Goal: Task Accomplishment & Management: Manage account settings

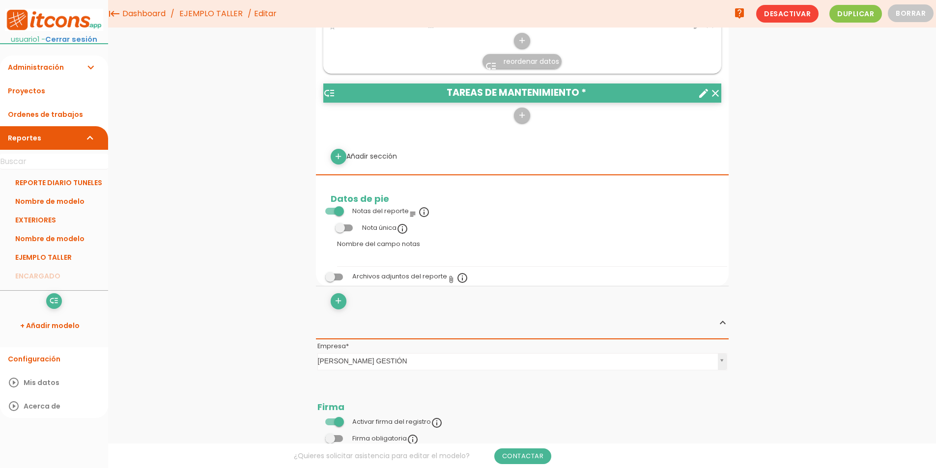
scroll to position [286, 0]
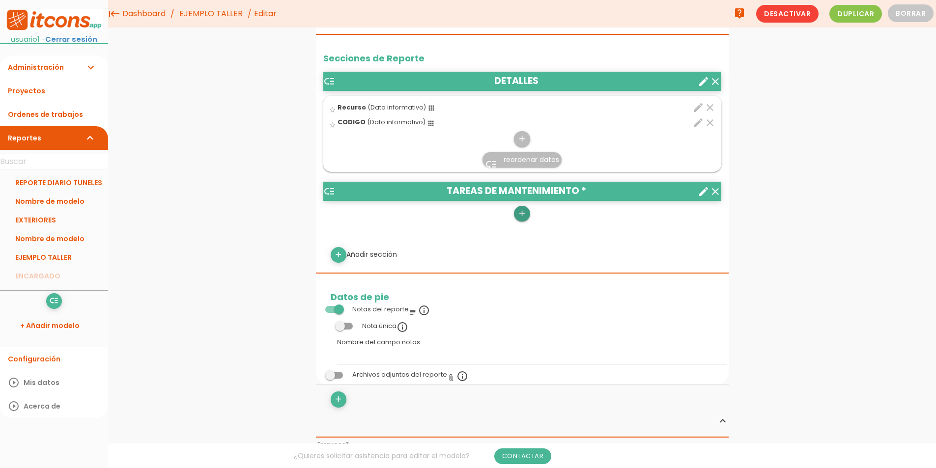
click at [517, 214] on icon "add" at bounding box center [521, 214] width 9 height 16
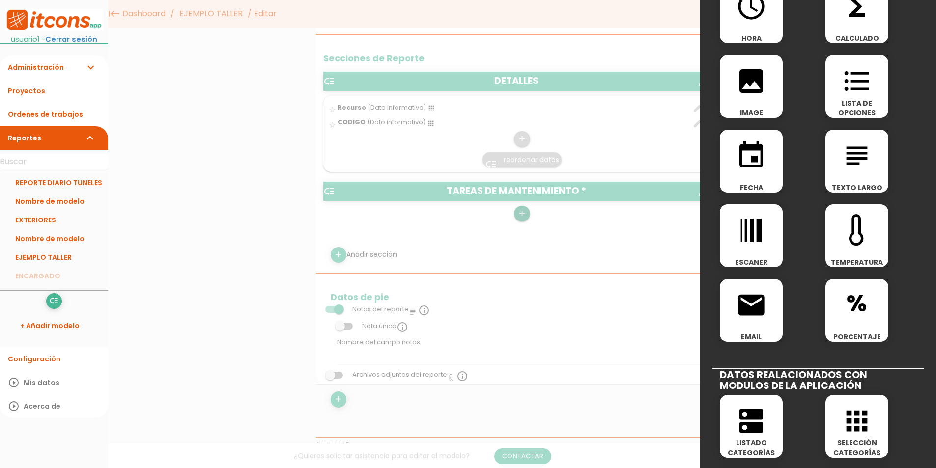
scroll to position [246, 0]
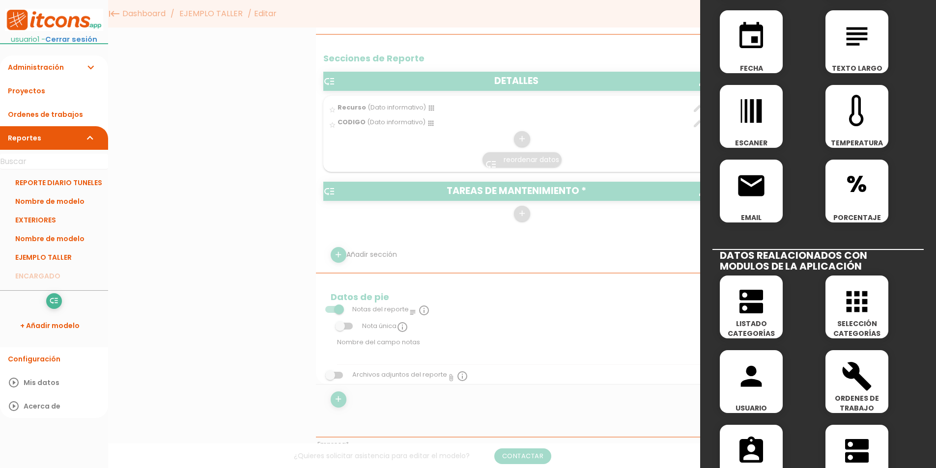
click at [753, 322] on span "LISTADO CATEGORÍAS" at bounding box center [751, 329] width 63 height 20
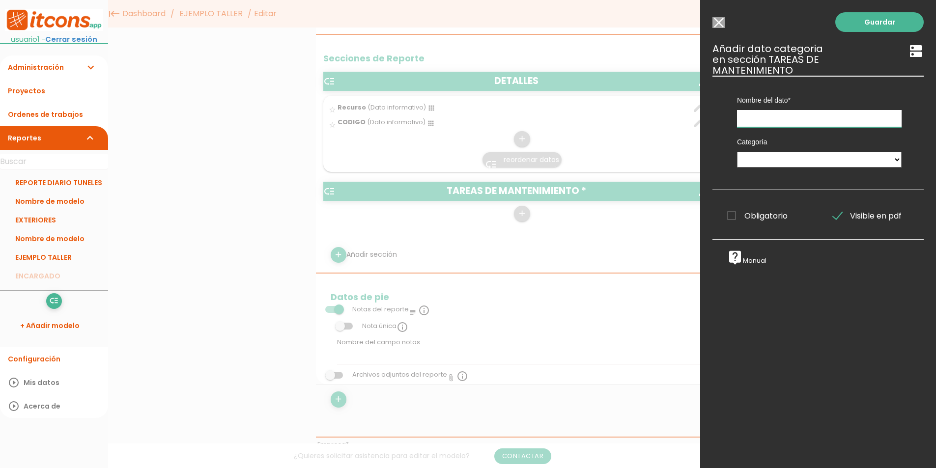
click at [779, 121] on input "text" at bounding box center [819, 118] width 165 height 17
click at [721, 21] on input "Modelo sin Ordenes de trabajos" at bounding box center [718, 22] width 12 height 11
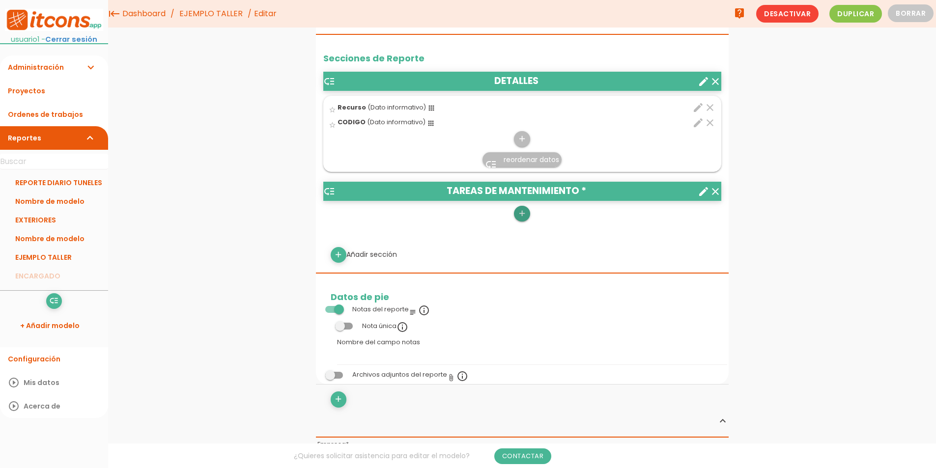
click at [528, 214] on link "add" at bounding box center [522, 214] width 16 height 16
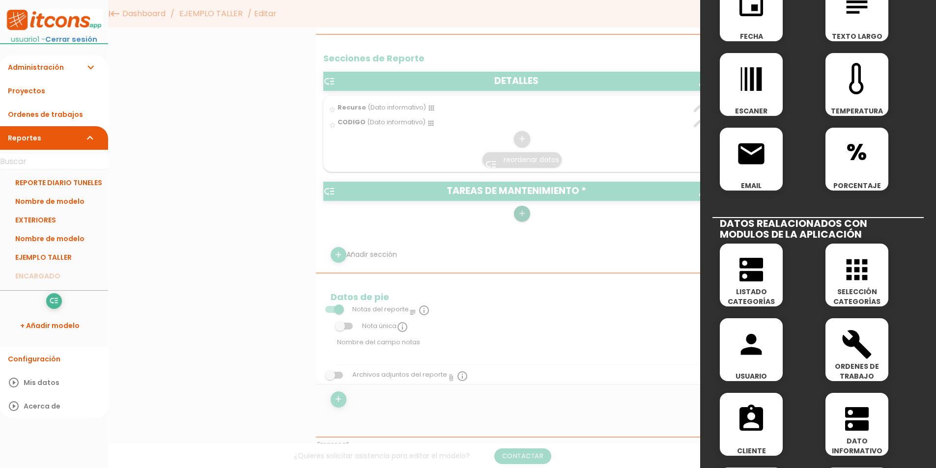
scroll to position [295, 0]
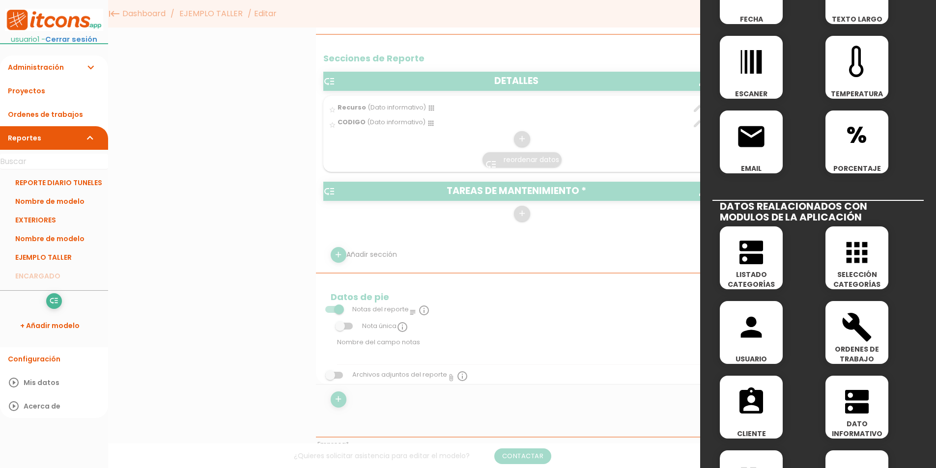
click at [863, 242] on icon "apps" at bounding box center [856, 252] width 31 height 31
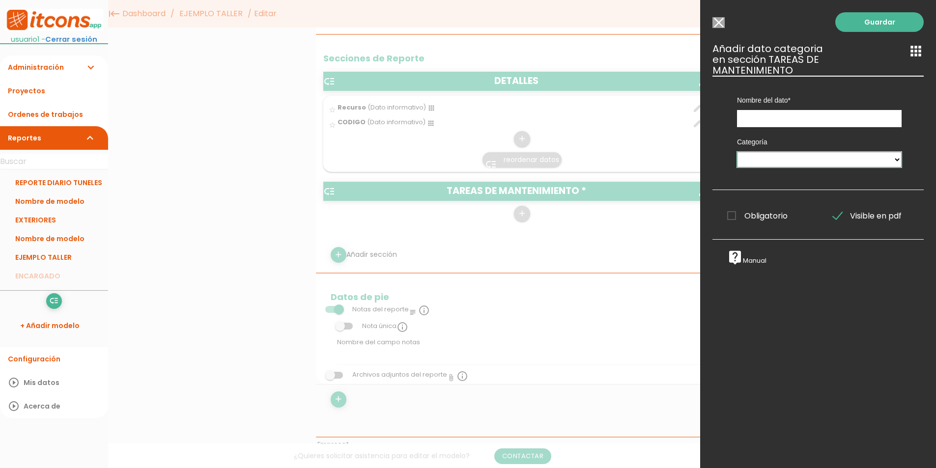
click at [795, 162] on select "PEDIDOS DESDE OBRA Proveedores VERTEDEROS PLAN DE RECEPCIÓN 1 MAT. PARA FIRMES …" at bounding box center [819, 160] width 165 height 16
click at [719, 24] on input "Modelo sin Ordenes de trabajos" at bounding box center [718, 22] width 12 height 11
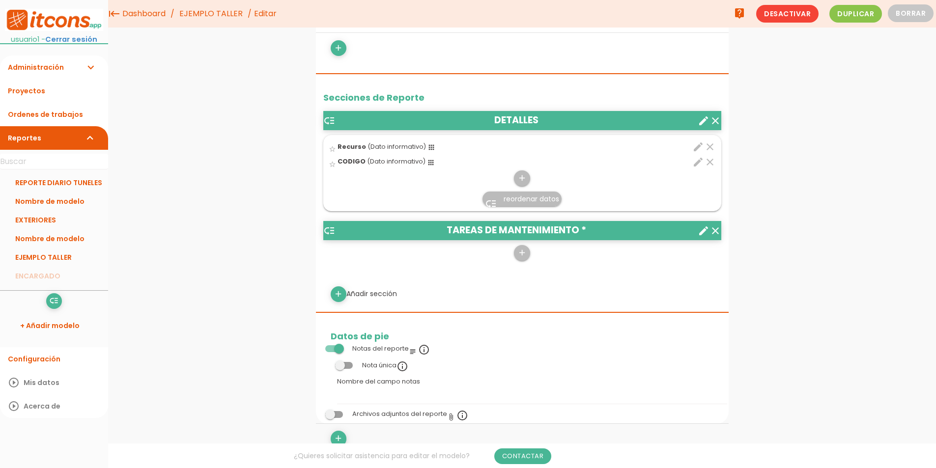
scroll to position [237, 0]
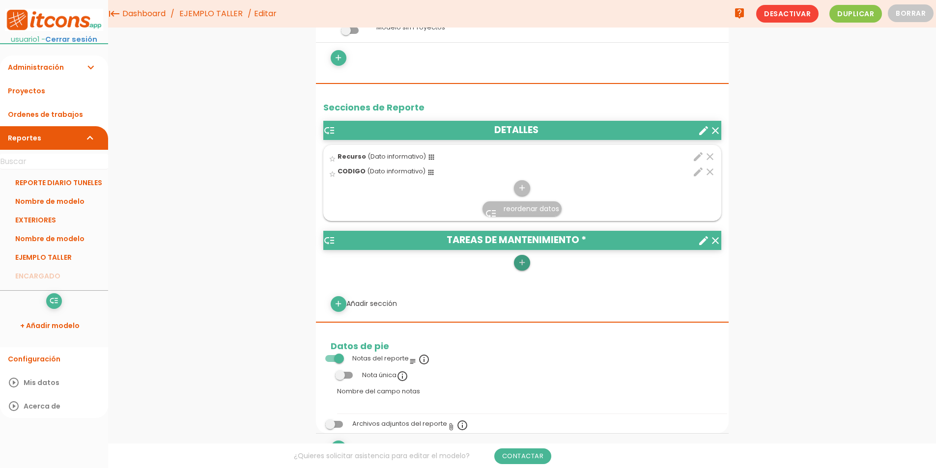
click at [525, 264] on icon "add" at bounding box center [521, 263] width 9 height 16
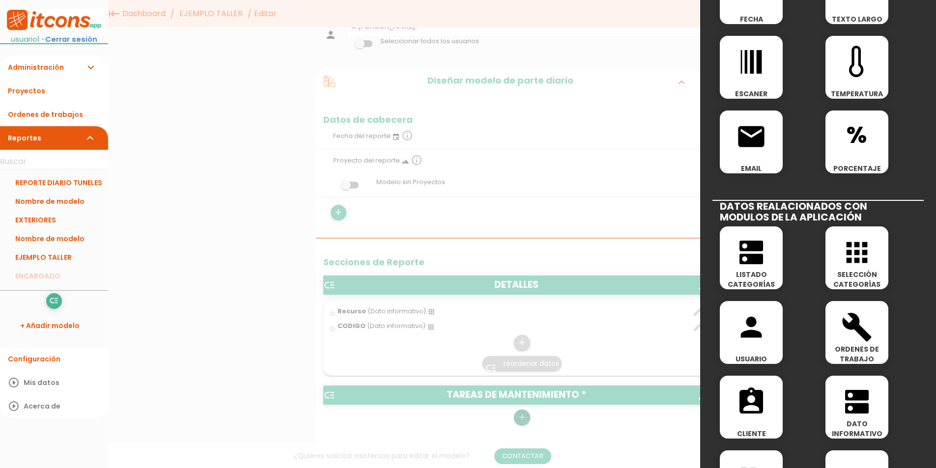
scroll to position [0, 0]
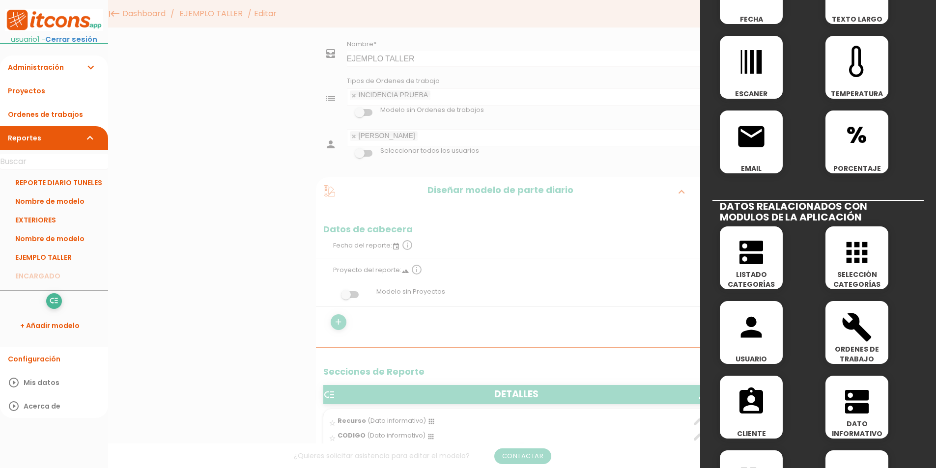
click at [613, 239] on div at bounding box center [468, 175] width 936 height 585
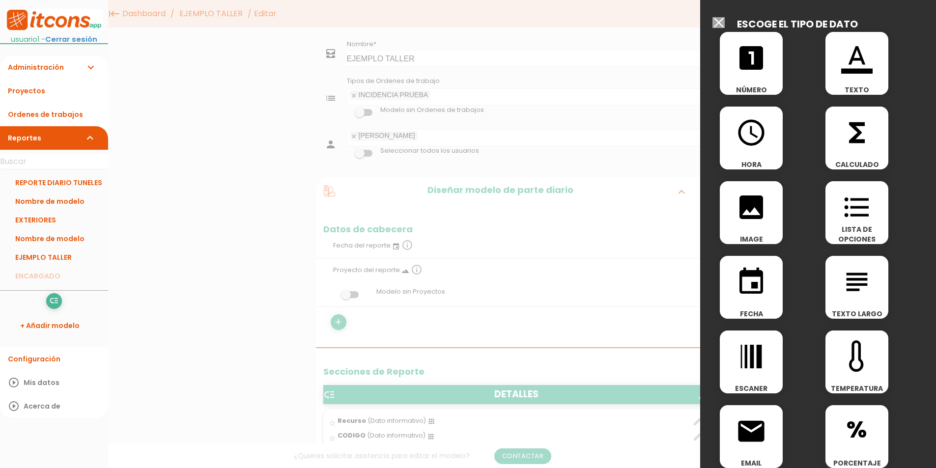
click at [723, 27] on input "Modelo sin Ordenes de trabajos" at bounding box center [718, 22] width 12 height 11
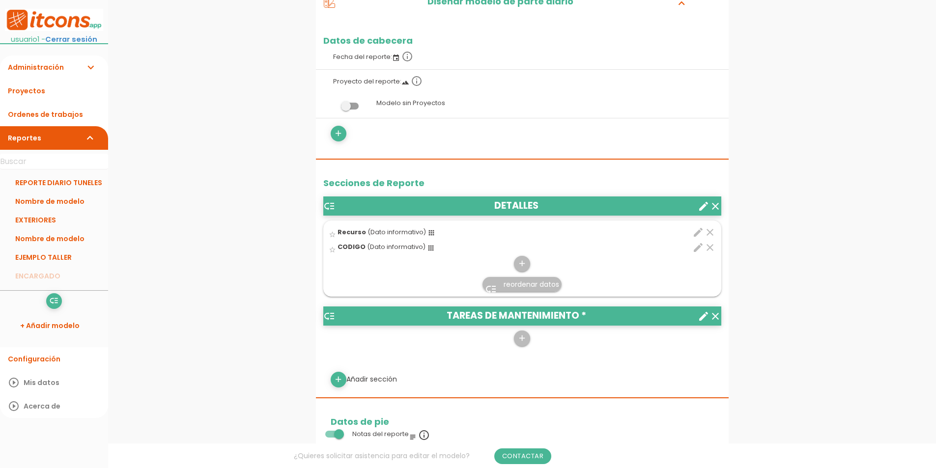
scroll to position [246, 0]
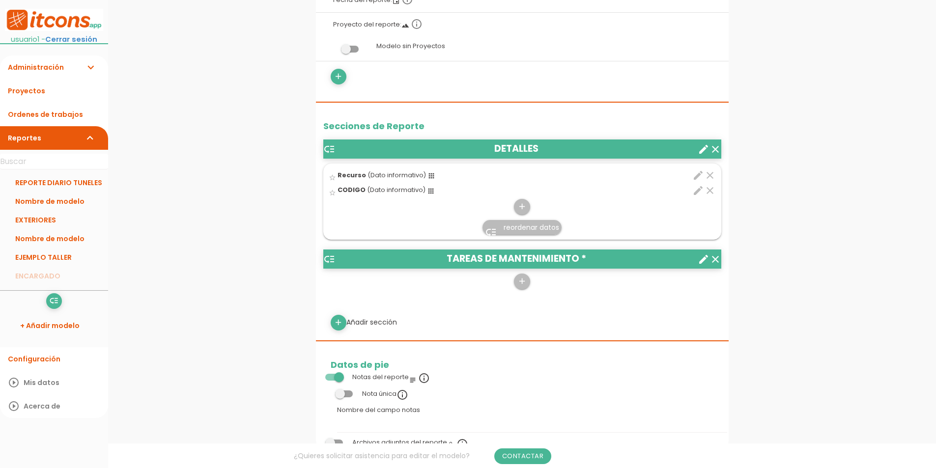
click at [699, 153] on icon "create" at bounding box center [704, 149] width 12 height 12
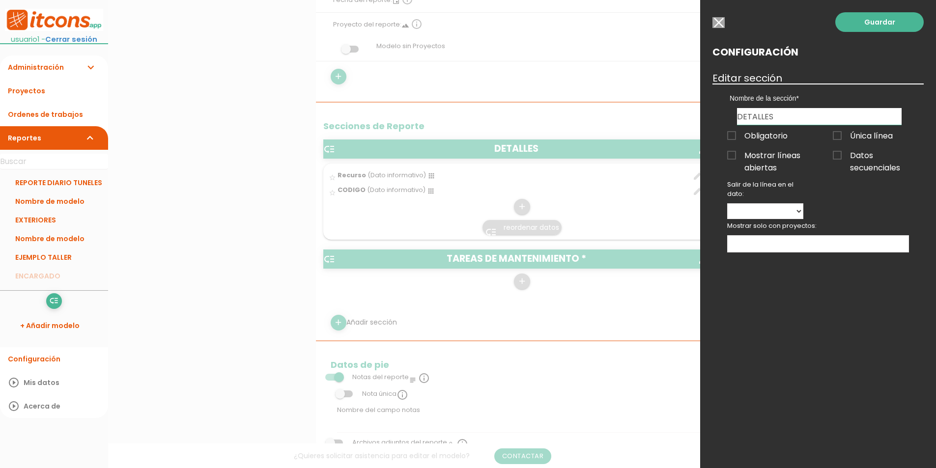
drag, startPoint x: 784, startPoint y: 116, endPoint x: 576, endPoint y: 106, distance: 208.0
click at [576, 106] on form "Guardar all_inbox Nombre EJEMPLO TALLER list Tipos de Ordenes de trabajo INCIDE…" at bounding box center [522, 356] width 413 height 1129
click at [893, 18] on link "Guardar" at bounding box center [879, 22] width 88 height 20
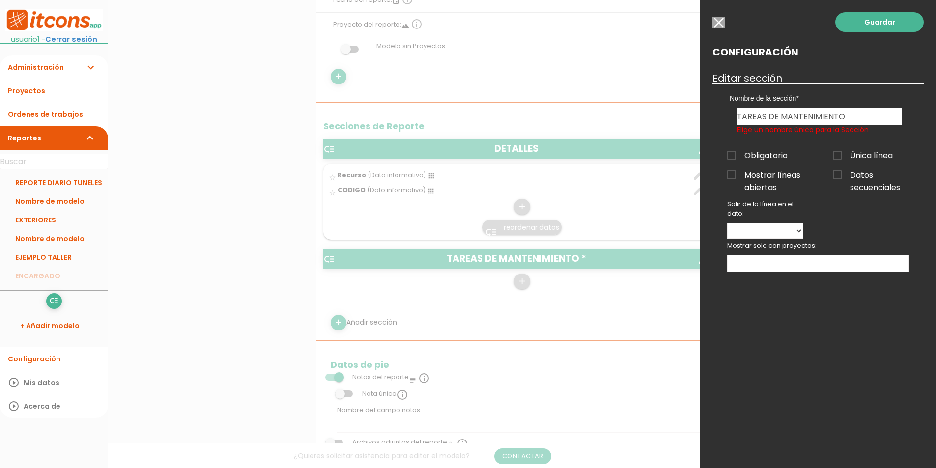
click at [851, 109] on input "TAREAS DE MANTENIMIENTO" at bounding box center [819, 116] width 165 height 17
type input "TAREAS DE MANTENIMIENTO A REALIZAR"
click at [880, 26] on link "Guardar" at bounding box center [879, 22] width 88 height 20
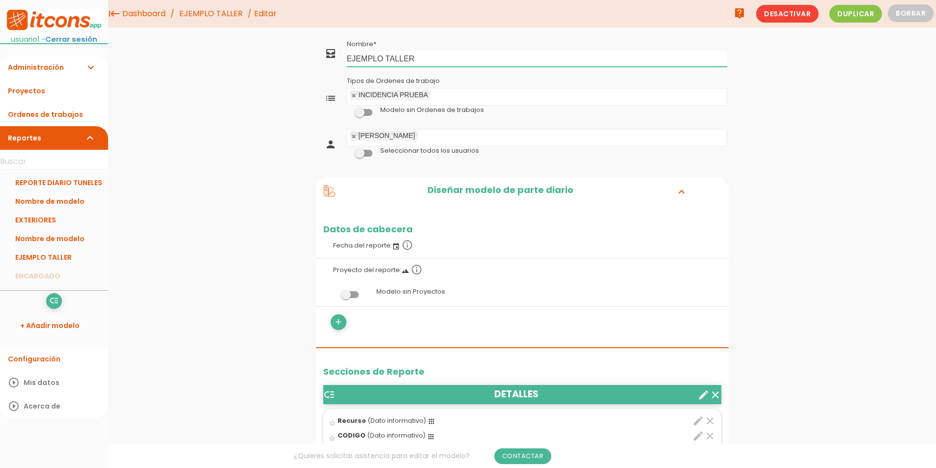
drag, startPoint x: 0, startPoint y: 0, endPoint x: -125, endPoint y: 115, distance: 169.7
click at [0, 115] on html "menu keyboard_tab Editar" at bounding box center [468, 234] width 936 height 468
type input "p"
type input "P"
type input "J"
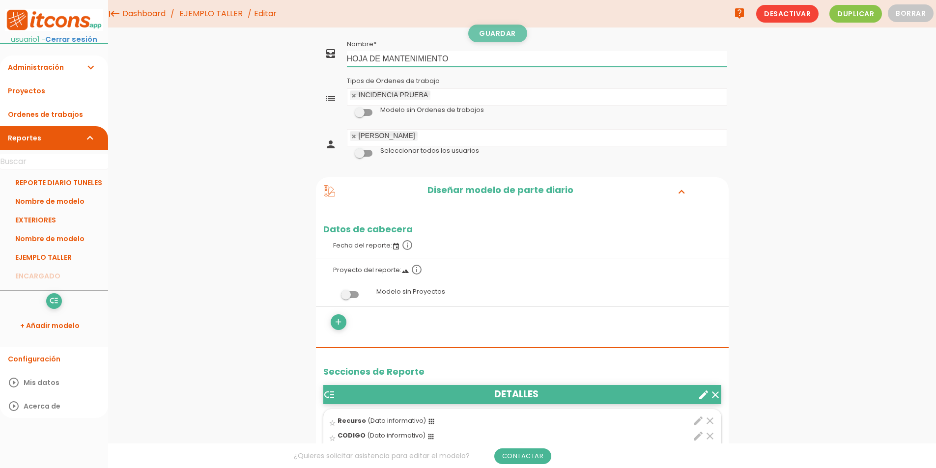
type input "HOJA DE MANTENIMIENTO"
click at [498, 39] on link "Guardar" at bounding box center [497, 34] width 59 height 18
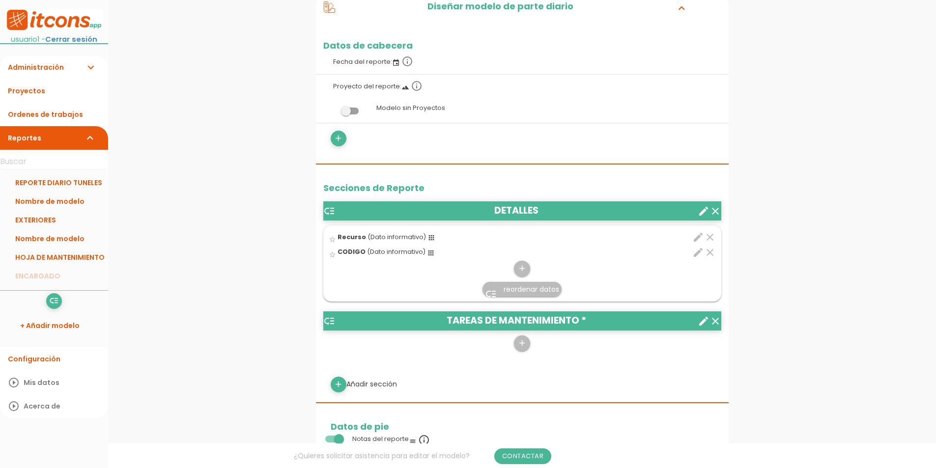
scroll to position [295, 0]
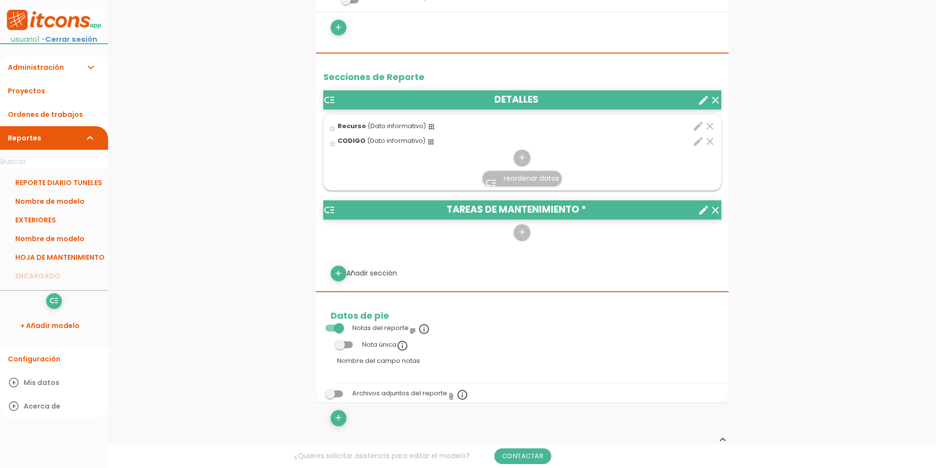
click at [61, 59] on link "Administración expand_more" at bounding box center [54, 68] width 108 height 24
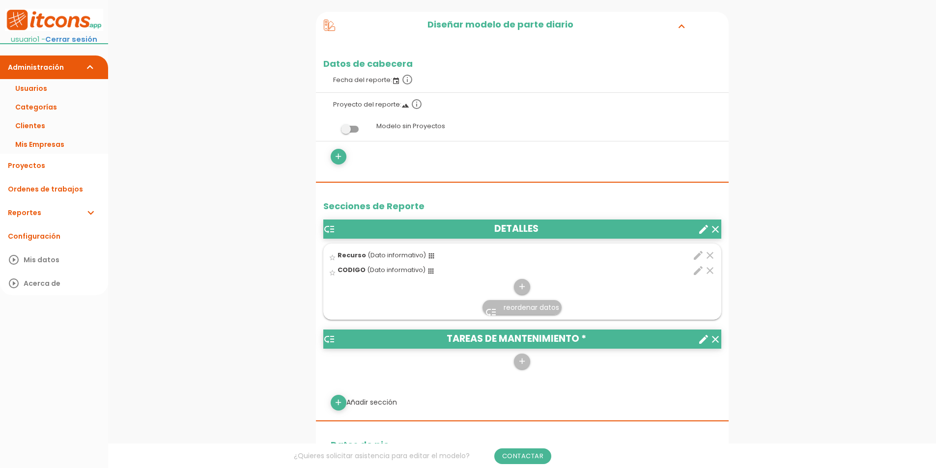
scroll to position [197, 0]
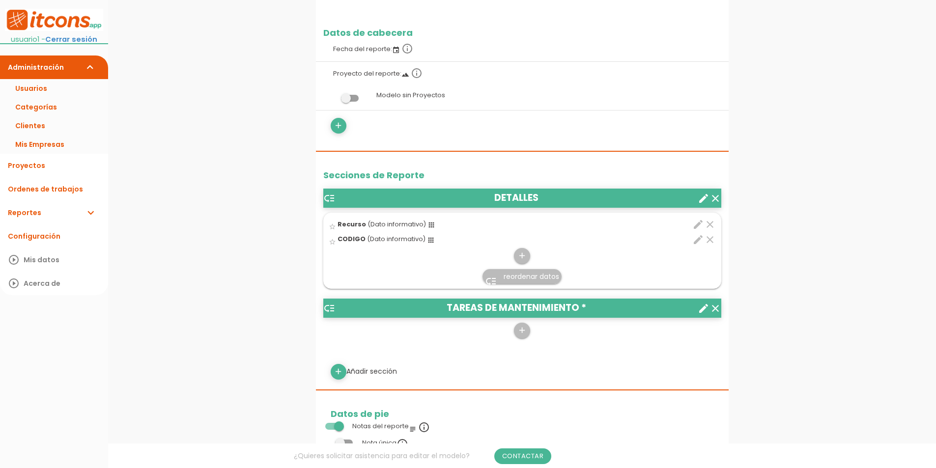
click at [692, 241] on icon "edit" at bounding box center [698, 240] width 12 height 12
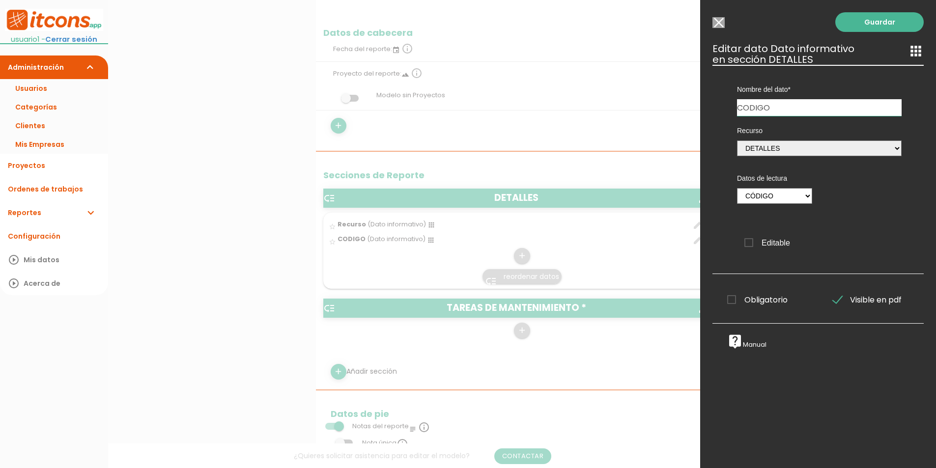
click at [718, 25] on input "Modelo sin Ordenes de trabajos" at bounding box center [718, 22] width 12 height 11
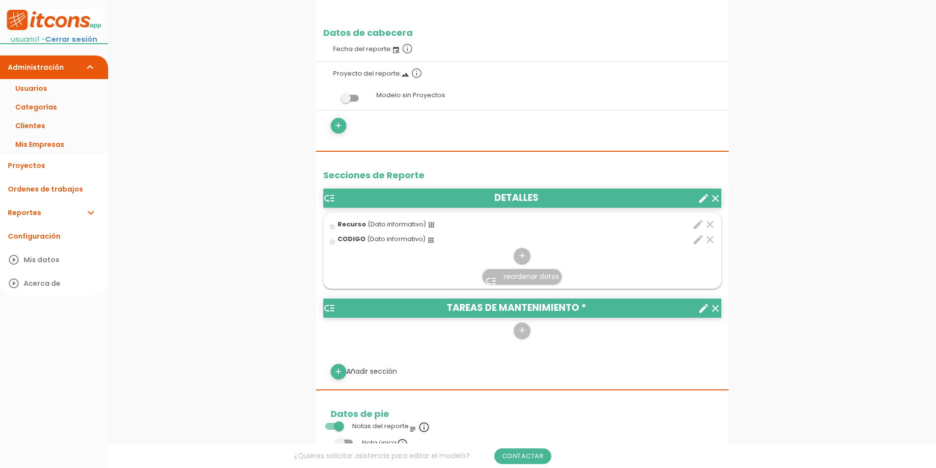
click at [700, 225] on icon "edit" at bounding box center [698, 225] width 12 height 12
select select "1580"
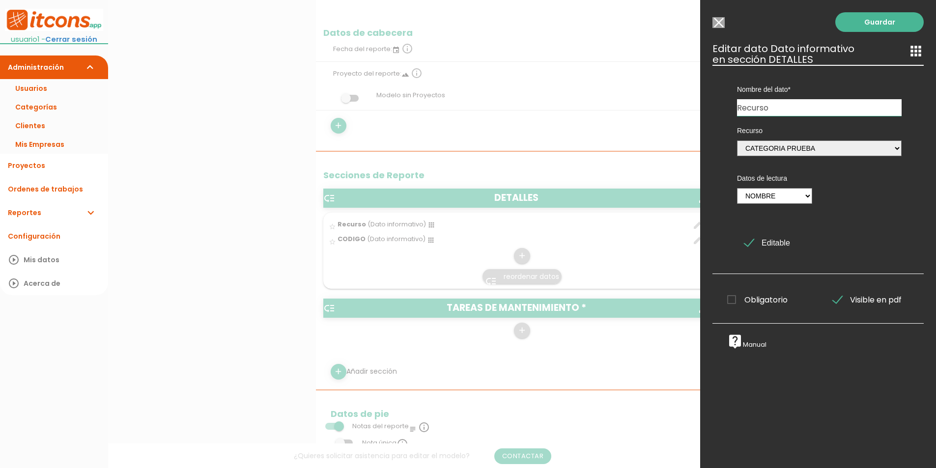
drag, startPoint x: 786, startPoint y: 104, endPoint x: 548, endPoint y: 102, distance: 237.3
click at [548, 102] on form "Guardar all_inbox Nombre HOJA DE MANTENIMIENTO list Tipos de Ordenes de trabajo…" at bounding box center [522, 405] width 413 height 1129
drag, startPoint x: 788, startPoint y: 105, endPoint x: 518, endPoint y: 110, distance: 270.2
click at [521, 108] on form "Guardar all_inbox Nombre HOJA DE MANTENIMIENTO list Tipos de Ordenes de trabajo…" at bounding box center [522, 405] width 413 height 1129
type input "TAREA DE MANTENIMIENTO"
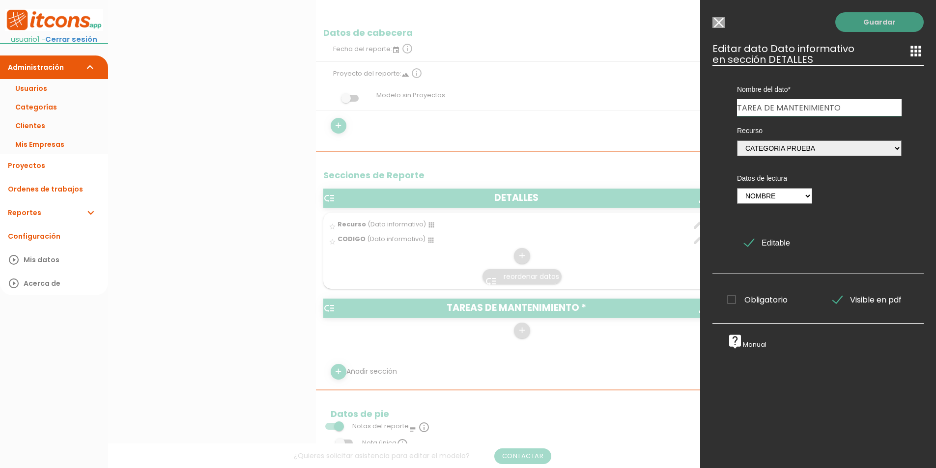
click at [873, 22] on link "Guardar" at bounding box center [879, 22] width 88 height 20
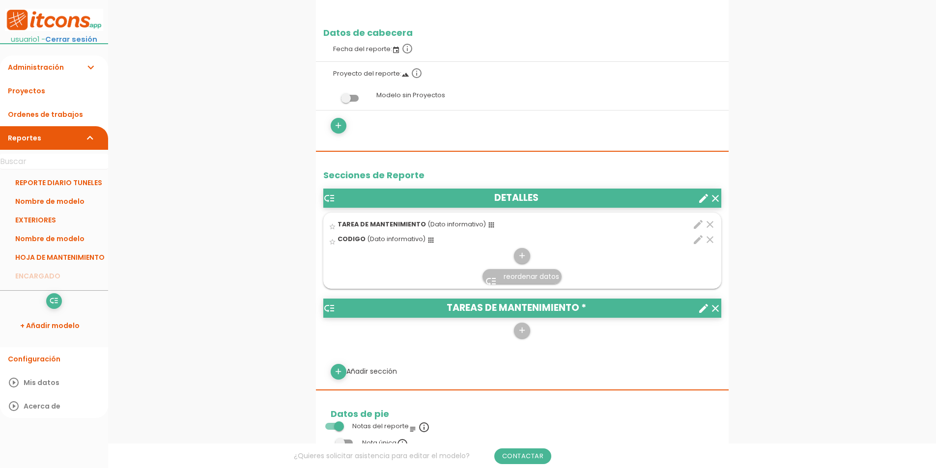
click at [701, 224] on icon "edit" at bounding box center [698, 225] width 12 height 12
select select "1580"
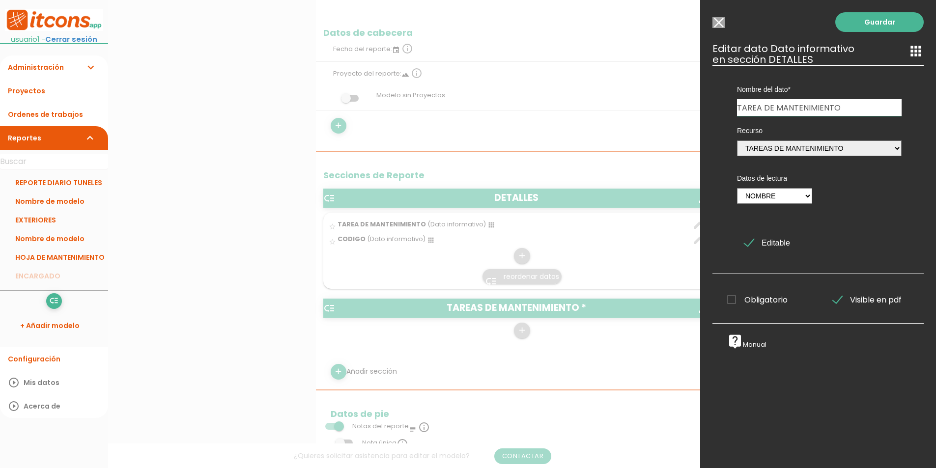
click at [718, 21] on input "Modelo sin Ordenes de trabajos" at bounding box center [718, 22] width 12 height 11
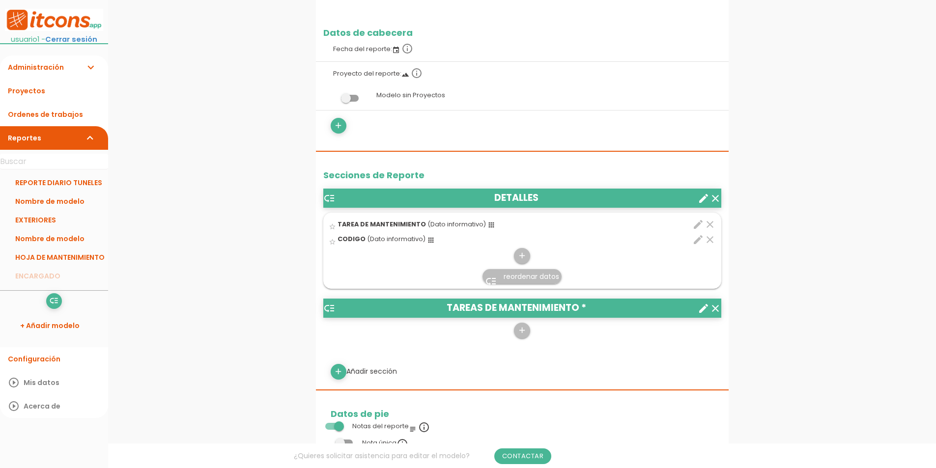
click at [710, 241] on icon "clear" at bounding box center [710, 240] width 12 height 12
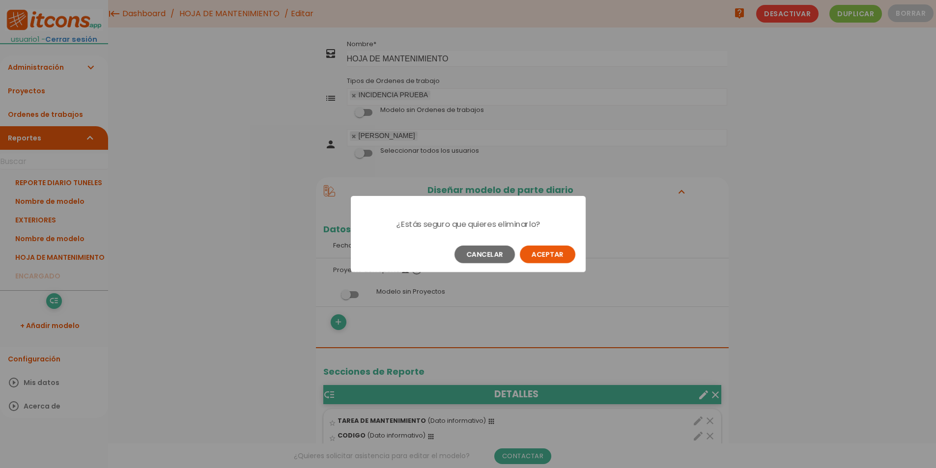
click at [531, 256] on button "Aceptar" at bounding box center [548, 255] width 56 height 18
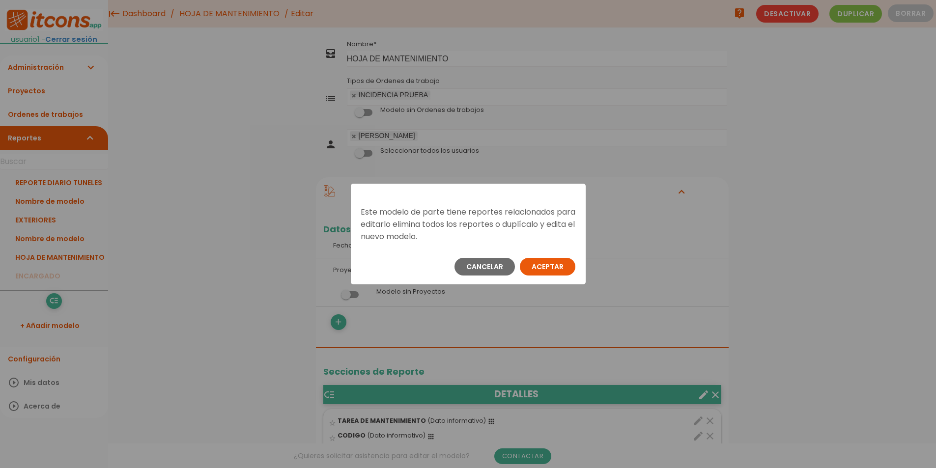
click at [550, 263] on button "Aceptar" at bounding box center [548, 267] width 56 height 18
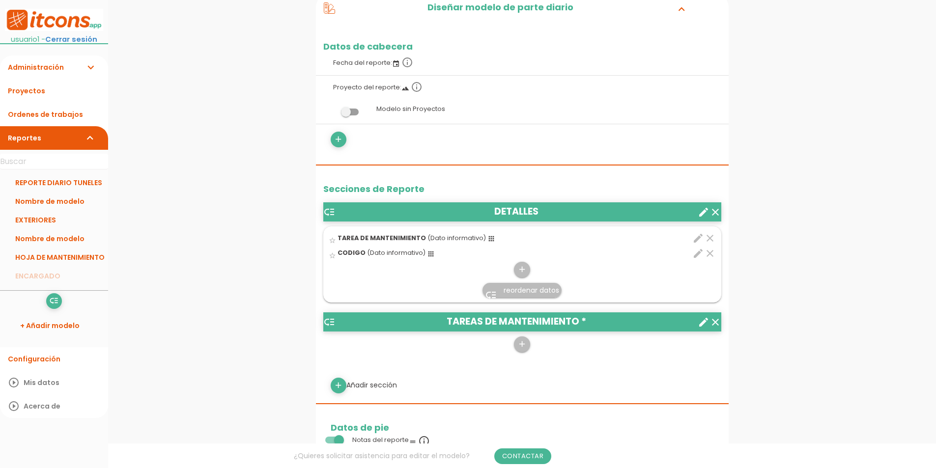
scroll to position [197, 0]
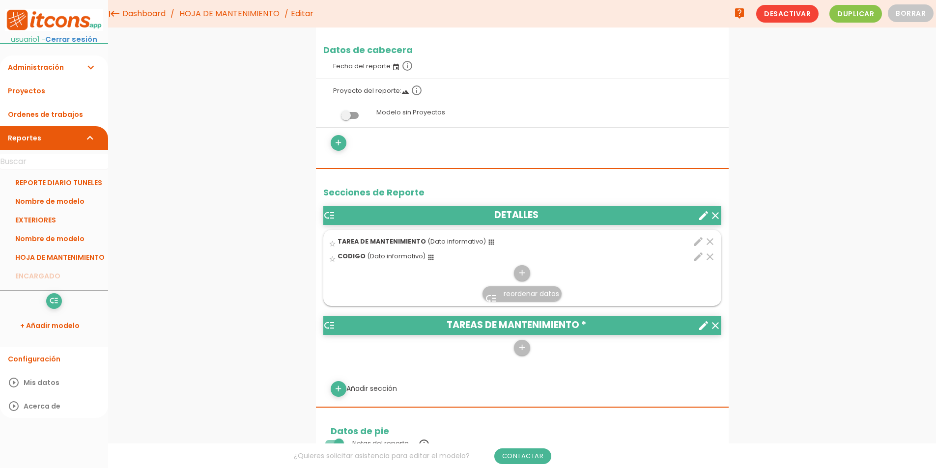
scroll to position [147, 0]
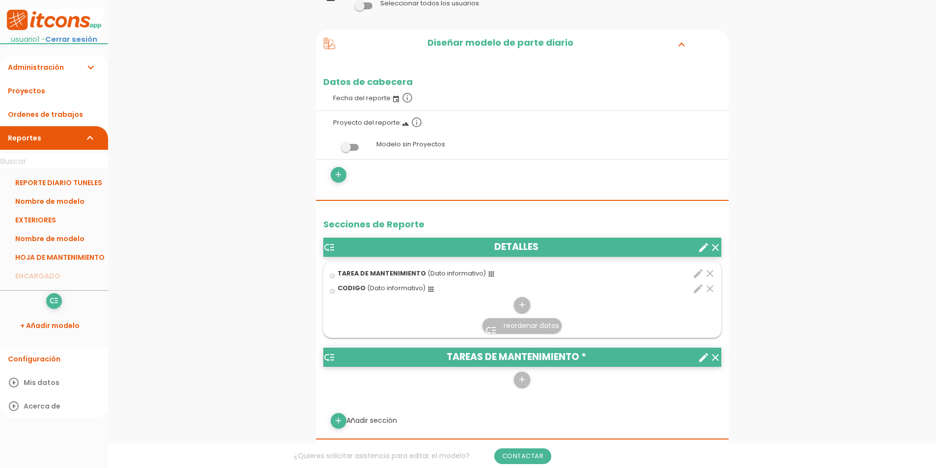
click at [710, 287] on icon "clear" at bounding box center [710, 289] width 12 height 12
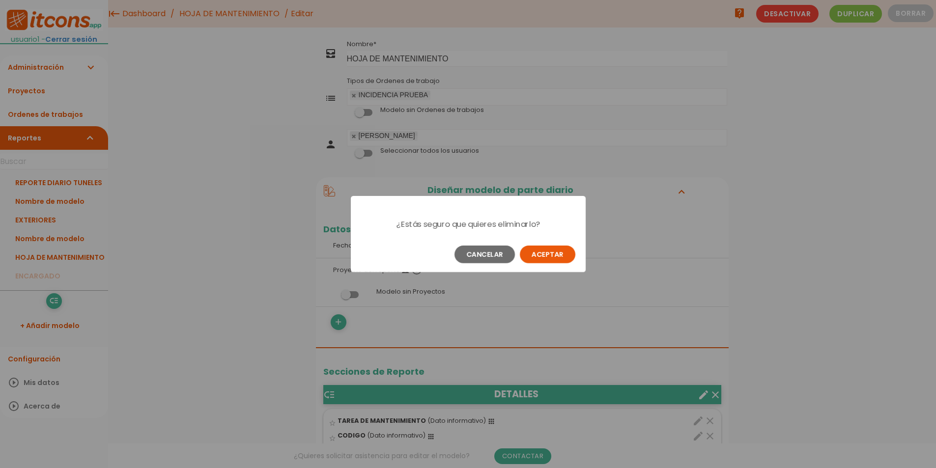
click at [531, 256] on button "Aceptar" at bounding box center [548, 255] width 56 height 18
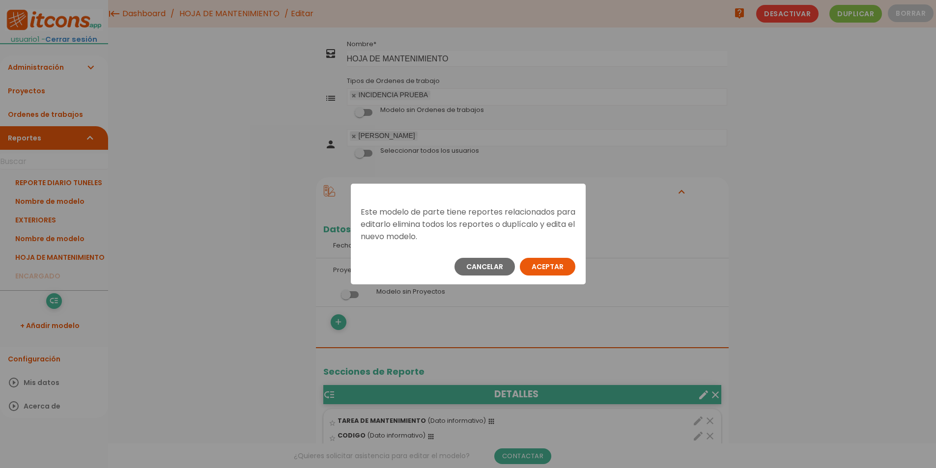
click at [535, 260] on button "Aceptar" at bounding box center [548, 267] width 56 height 18
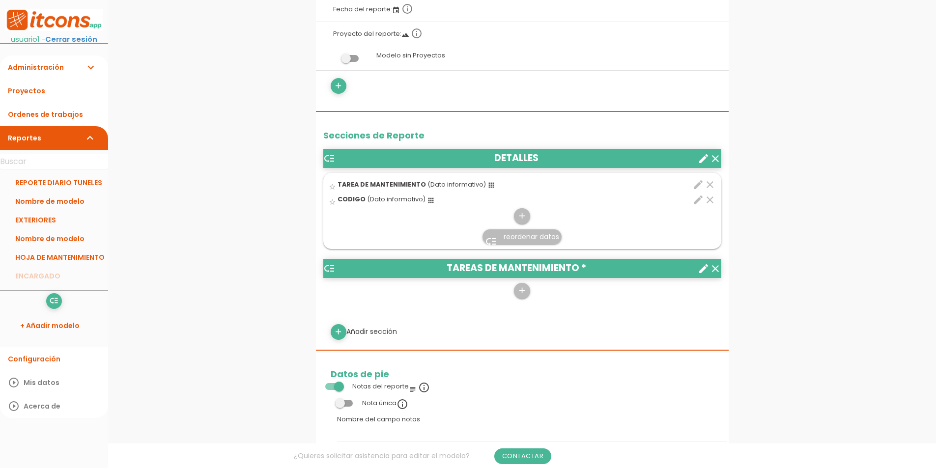
scroll to position [246, 0]
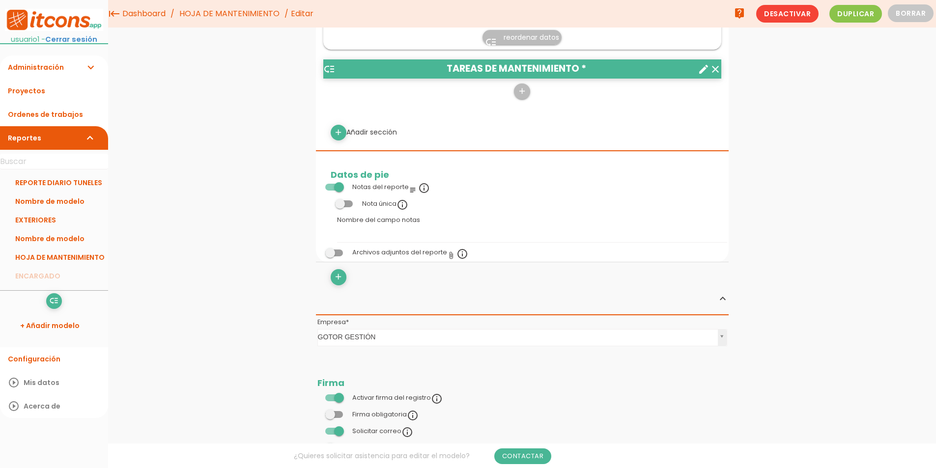
scroll to position [237, 0]
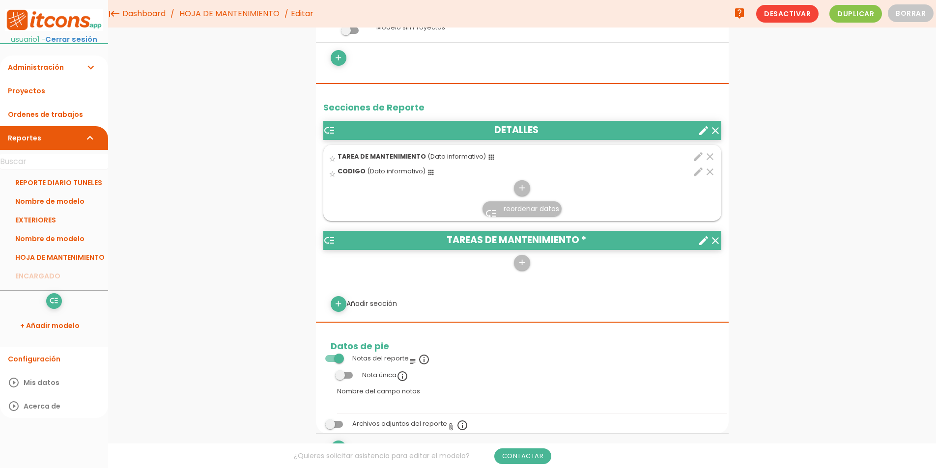
click at [708, 172] on icon "clear" at bounding box center [710, 172] width 12 height 12
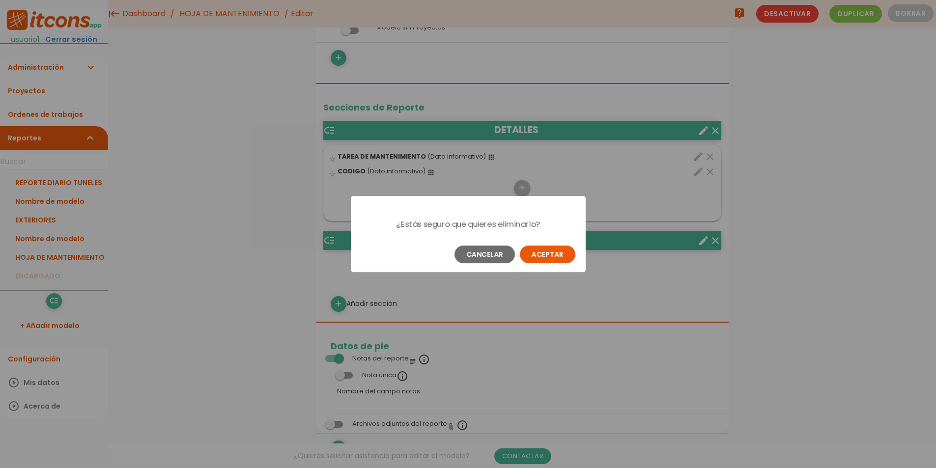
scroll to position [0, 0]
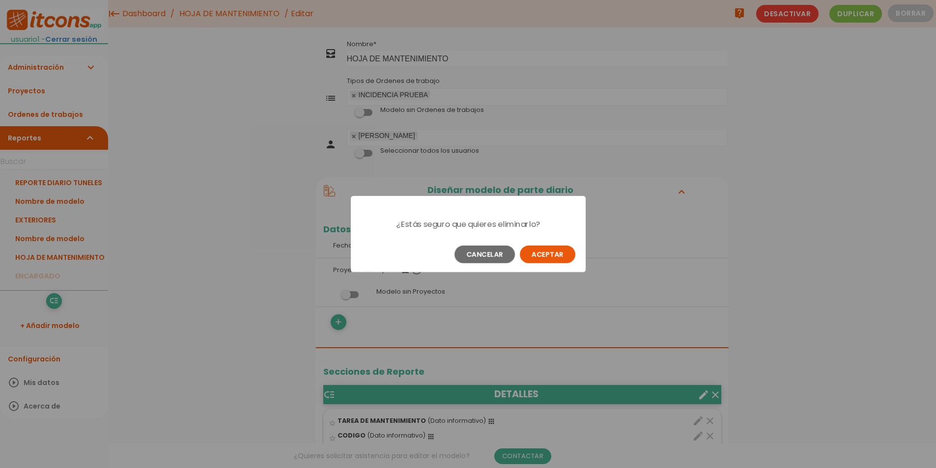
click at [566, 257] on button "Aceptar" at bounding box center [548, 255] width 56 height 18
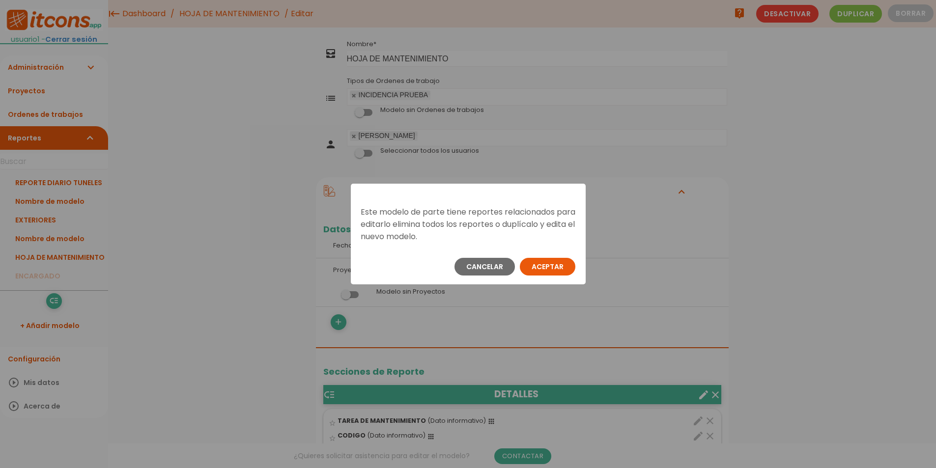
drag, startPoint x: 546, startPoint y: 266, endPoint x: 688, endPoint y: 324, distance: 153.8
click at [546, 266] on button "Aceptar" at bounding box center [548, 267] width 56 height 18
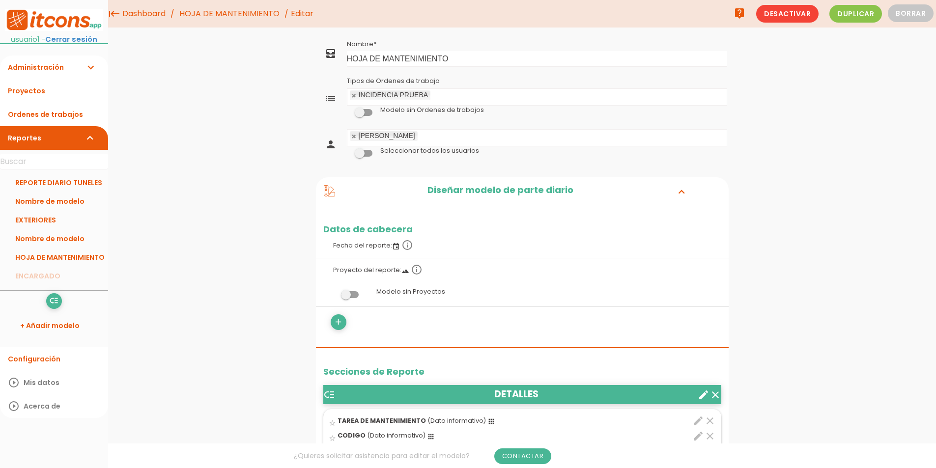
click at [274, 25] on link "HOJA DE MANTENIMIENTO" at bounding box center [229, 14] width 105 height 28
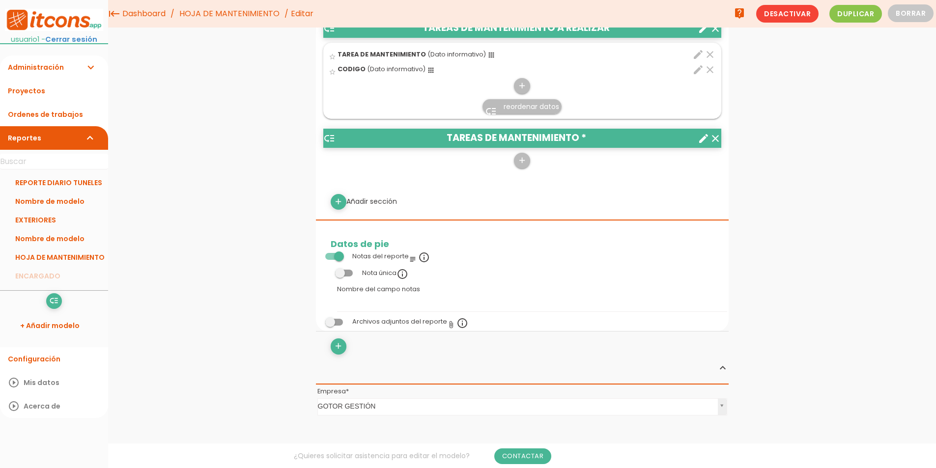
scroll to position [237, 0]
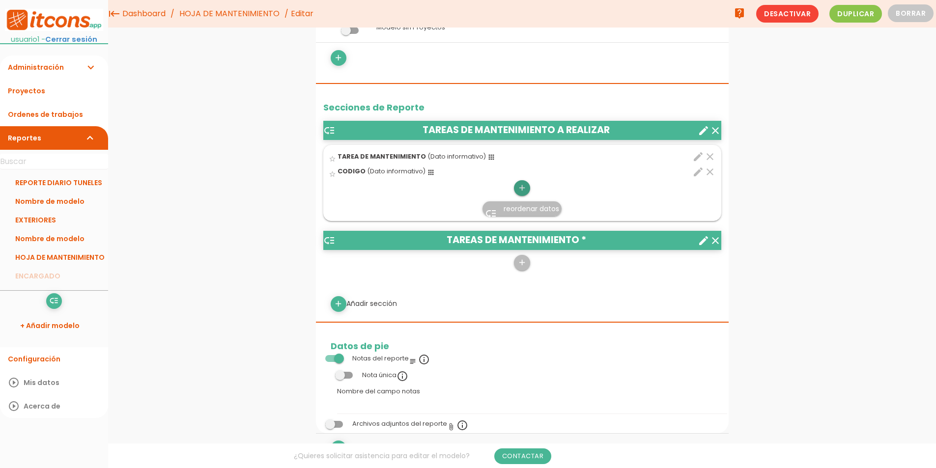
click at [525, 188] on icon "add" at bounding box center [521, 188] width 9 height 16
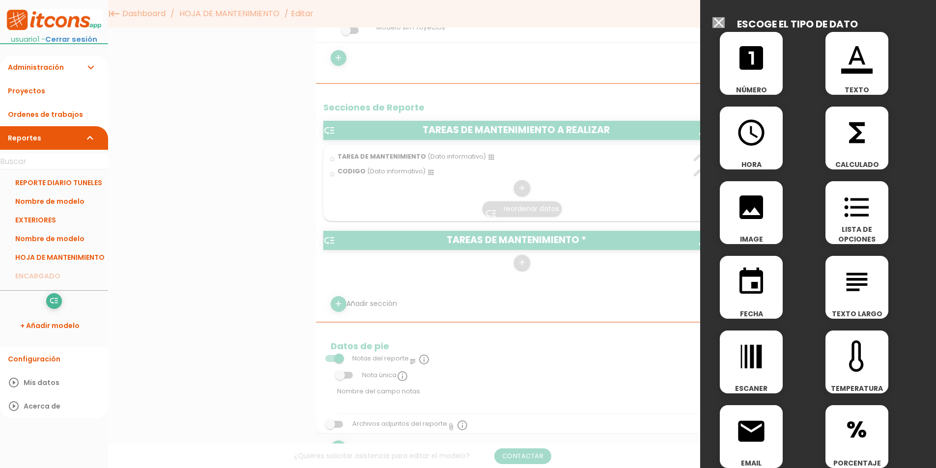
click at [849, 71] on icon "format_color_text" at bounding box center [856, 57] width 31 height 31
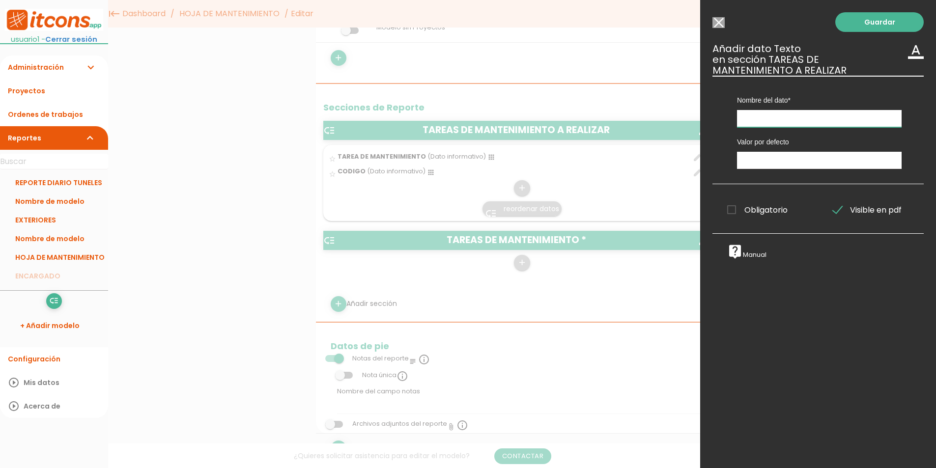
click at [786, 115] on input "text" at bounding box center [819, 118] width 165 height 17
type input "ESPECIFICACIONES"
click at [761, 212] on span "Obligatorio" at bounding box center [757, 210] width 60 height 12
click at [0, 0] on input "Obligatorio" at bounding box center [0, 0] width 0 height 0
click at [852, 28] on link "Guardar" at bounding box center [879, 22] width 88 height 20
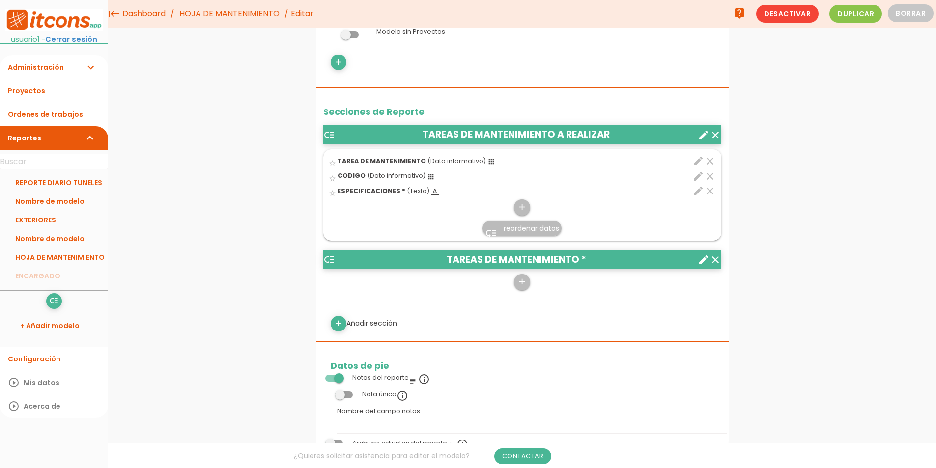
scroll to position [203, 0]
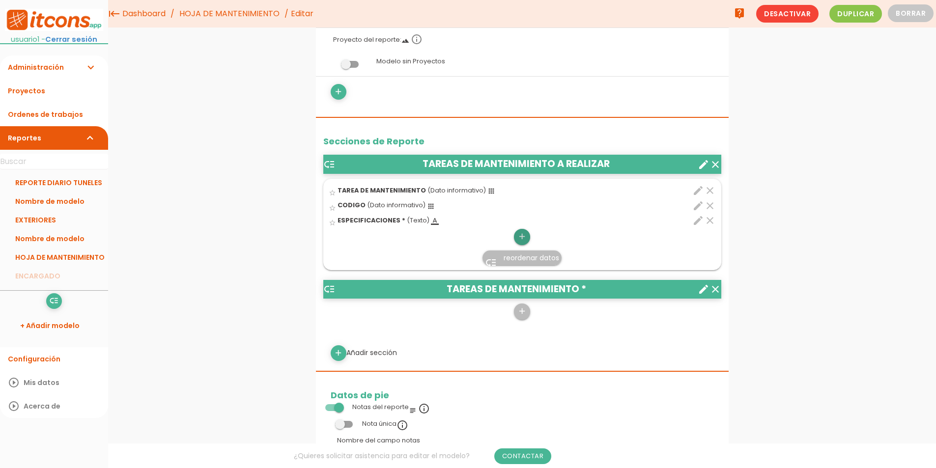
click at [524, 235] on icon "add" at bounding box center [521, 237] width 9 height 16
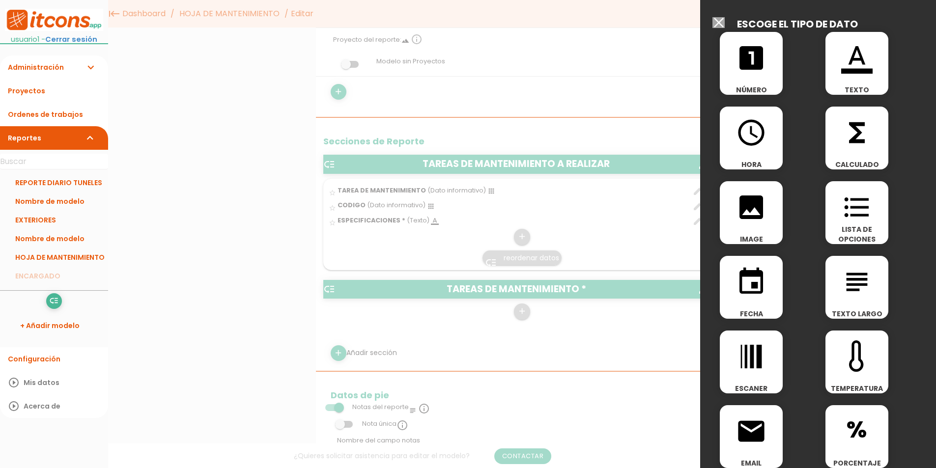
click at [841, 223] on icon "format_list_bulleted" at bounding box center [856, 207] width 31 height 31
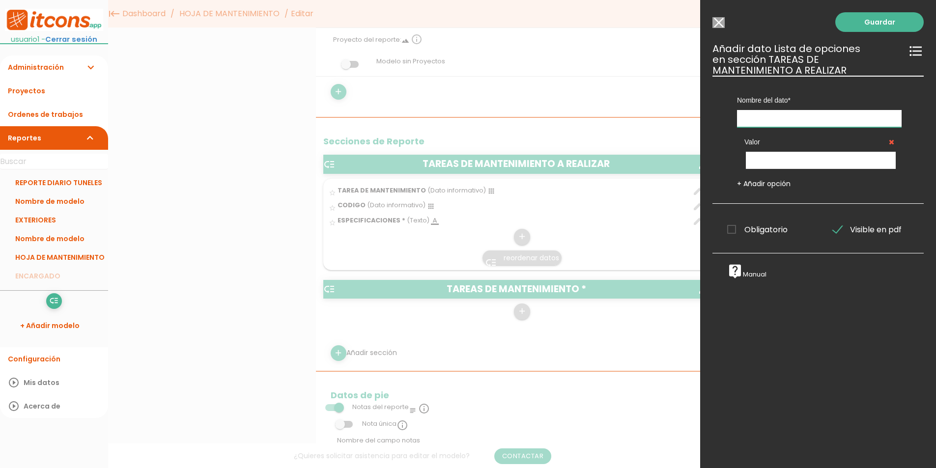
click at [817, 125] on input "text" at bounding box center [819, 118] width 165 height 17
type input "ESTADO"
click at [803, 160] on input "text" at bounding box center [821, 160] width 150 height 17
type input "OK"
click at [768, 193] on div "Nombre del dato TAREA DE MANTENIMIENTO CODIGO ESPECIFICACIONES ESTADO Tipo de d…" at bounding box center [817, 140] width 211 height 128
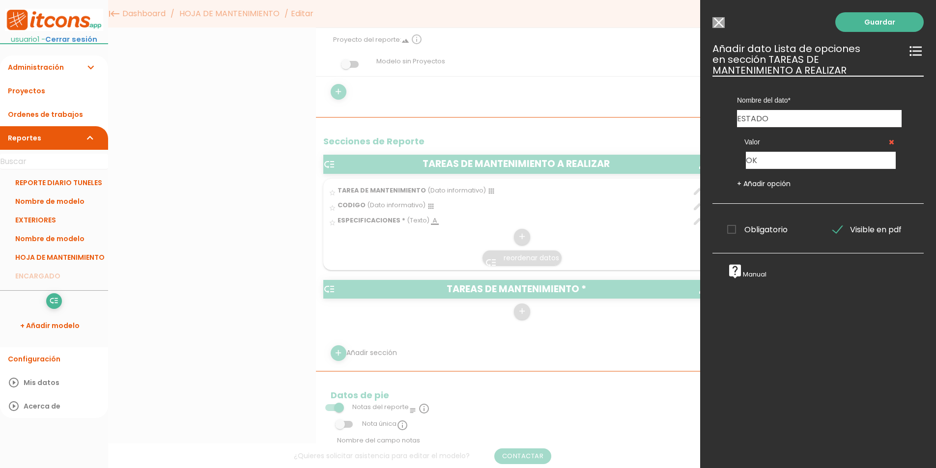
click at [768, 184] on link "+ Añadir opción" at bounding box center [764, 184] width 54 height 10
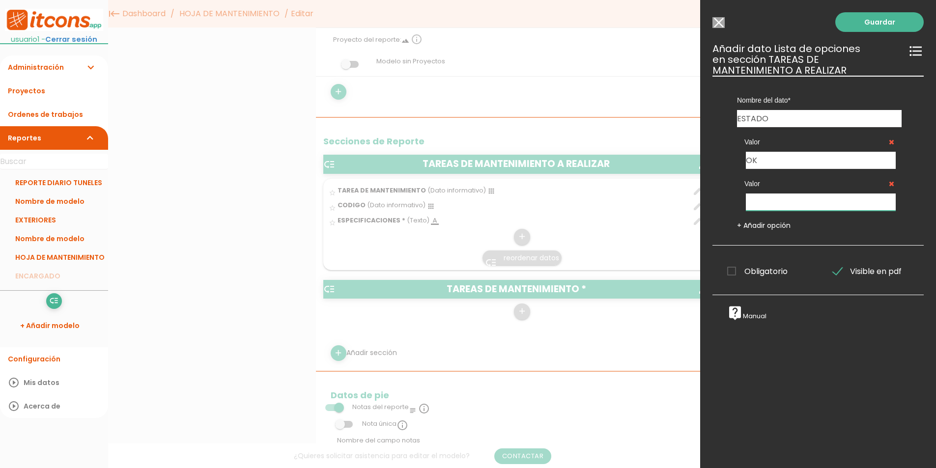
click at [763, 203] on input "text" at bounding box center [821, 202] width 150 height 17
type input "NO OK"
click at [762, 228] on link "+ Añadir opción" at bounding box center [764, 226] width 54 height 10
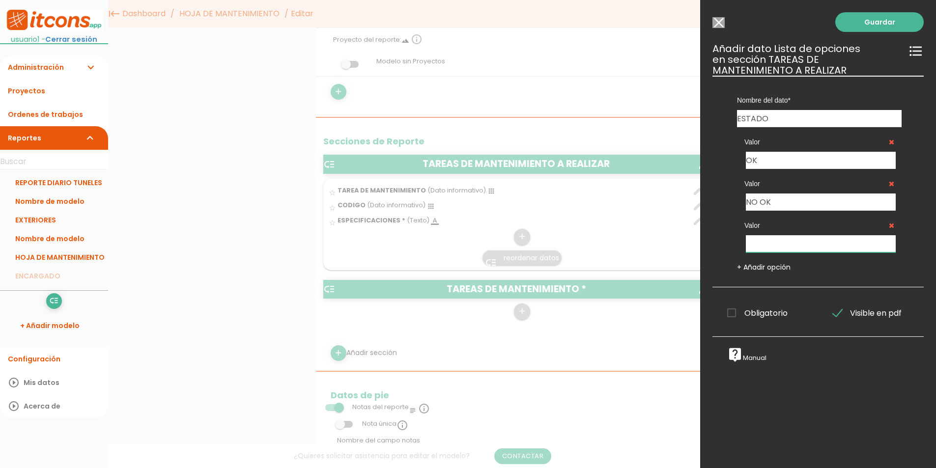
click at [760, 243] on input "text" at bounding box center [821, 243] width 150 height 17
type input "NO APLICA"
click at [733, 319] on span "Obligatorio" at bounding box center [757, 313] width 60 height 12
click at [0, 0] on input "Obligatorio" at bounding box center [0, 0] width 0 height 0
click at [856, 26] on link "Guardar" at bounding box center [879, 22] width 88 height 20
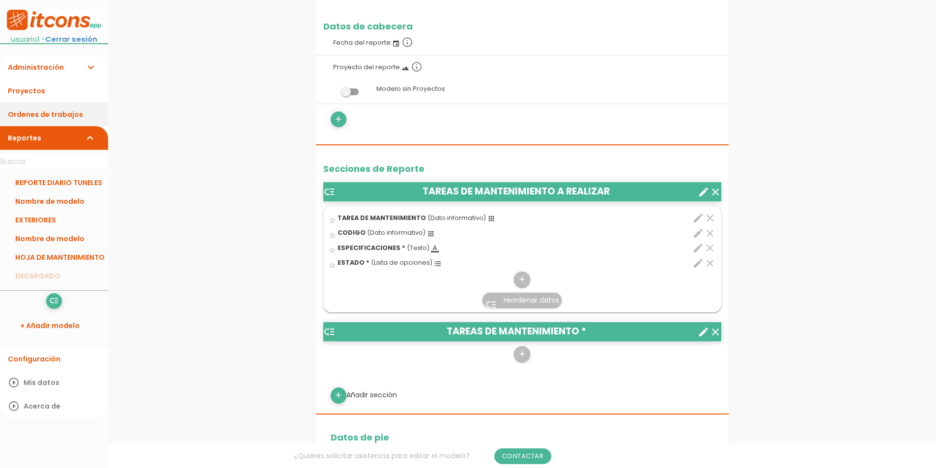
click at [39, 112] on link "Ordenes de trabajos" at bounding box center [54, 115] width 108 height 24
